Goal: Find specific page/section: Find specific page/section

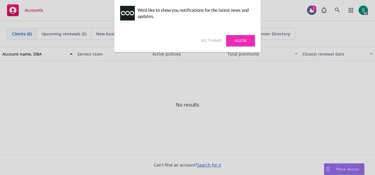
click at [243, 38] on link "Allow" at bounding box center [240, 40] width 29 height 11
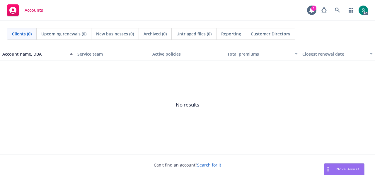
click at [0, 115] on span "No results" at bounding box center [187, 105] width 375 height 88
click at [22, 33] on span "Clients (0)" at bounding box center [22, 34] width 20 height 6
click at [35, 11] on span "Accounts" at bounding box center [34, 10] width 18 height 5
click at [336, 12] on icon at bounding box center [337, 10] width 5 height 5
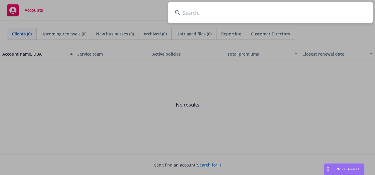
click at [255, 11] on input at bounding box center [270, 12] width 205 height 21
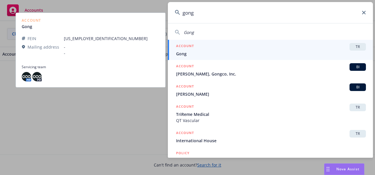
type input "gong"
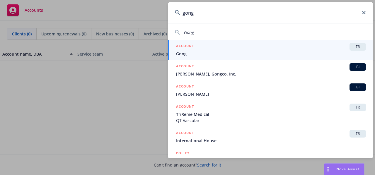
click at [227, 54] on span "Gong" at bounding box center [271, 54] width 190 height 6
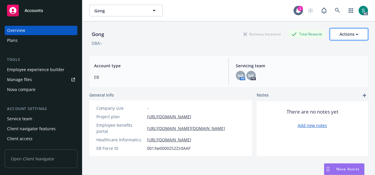
click at [334, 34] on button "Actions" at bounding box center [349, 34] width 38 height 12
drag, startPoint x: 298, startPoint y: 20, endPoint x: 295, endPoint y: 11, distance: 9.5
click at [295, 11] on div "Gong Gong 1 AC" at bounding box center [228, 10] width 293 height 21
click at [296, 11] on icon at bounding box center [298, 10] width 5 height 5
click at [37, 11] on span "Accounts" at bounding box center [34, 10] width 18 height 5
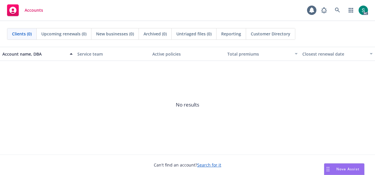
click at [274, 34] on span "Customer Directory" at bounding box center [271, 34] width 40 height 6
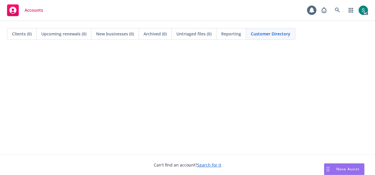
click at [260, 37] on div "Customer Directory" at bounding box center [270, 33] width 49 height 11
